Goal: Navigation & Orientation: Find specific page/section

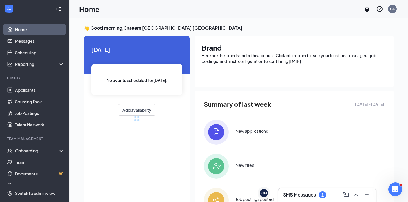
click at [300, 193] on h3 "SMS Messages" at bounding box center [299, 195] width 33 height 6
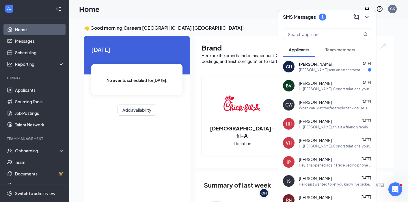
click at [334, 69] on div "[PERSON_NAME] sent an attachment" at bounding box center [329, 70] width 61 height 5
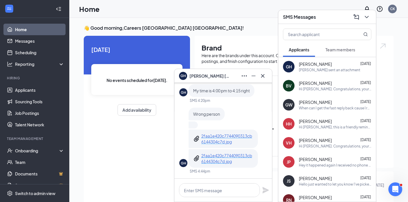
click at [224, 143] on p "2faa1e420c7744090313cb6144304c7d.jpg" at bounding box center [227, 139] width 52 height 12
click at [215, 158] on p "2faa1e420c7744090313cb6144304c7d.jpg" at bounding box center [227, 159] width 52 height 12
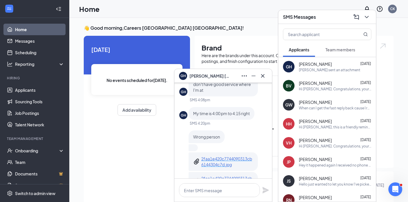
scroll to position [-24, 0]
click at [252, 78] on icon "Minimize" at bounding box center [253, 75] width 7 height 7
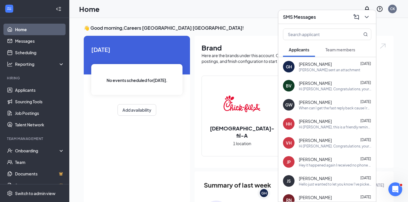
click at [324, 92] on div "BV [PERSON_NAME] [DATE] Hi Ben. Congratulations, your phone interview for Back …" at bounding box center [327, 85] width 98 height 19
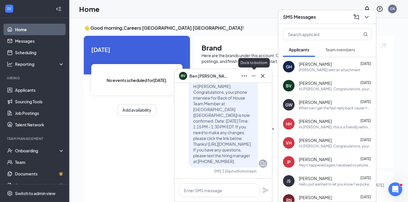
click at [253, 74] on icon "Minimize" at bounding box center [253, 75] width 7 height 7
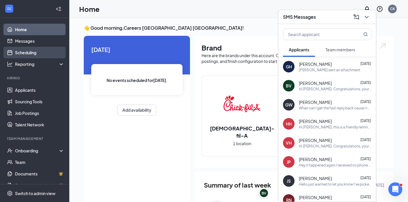
click at [20, 55] on link "Scheduling" at bounding box center [39, 53] width 49 height 12
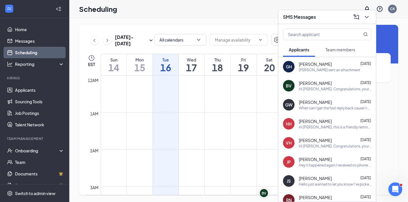
scroll to position [284, 0]
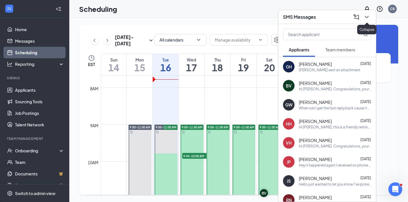
click at [365, 16] on icon "ChevronDown" at bounding box center [367, 17] width 4 height 2
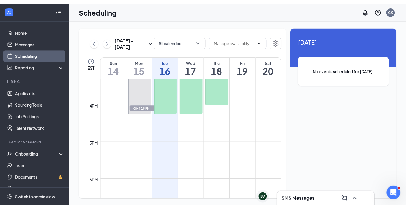
scroll to position [566, 0]
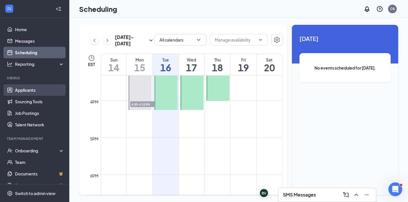
click at [29, 88] on link "Applicants" at bounding box center [39, 90] width 49 height 12
